Goal: Task Accomplishment & Management: Use online tool/utility

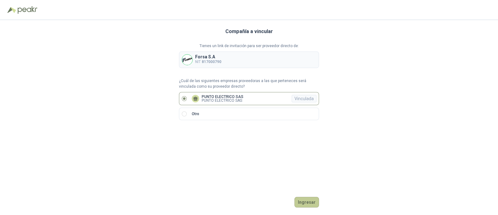
click at [306, 199] on button "Ingresar" at bounding box center [307, 201] width 25 height 11
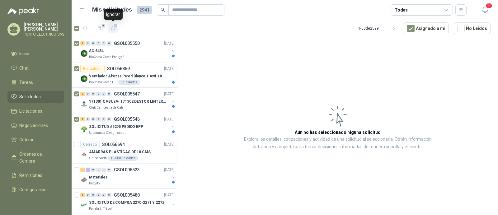
click at [115, 30] on icon "button" at bounding box center [113, 28] width 5 height 5
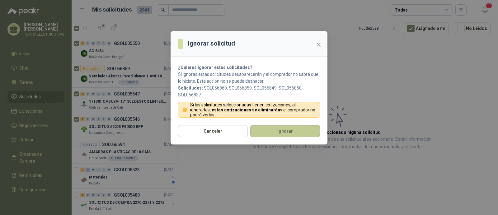
click at [283, 130] on button "Ignorar" at bounding box center [285, 131] width 70 height 12
